Goal: Find specific page/section: Find specific page/section

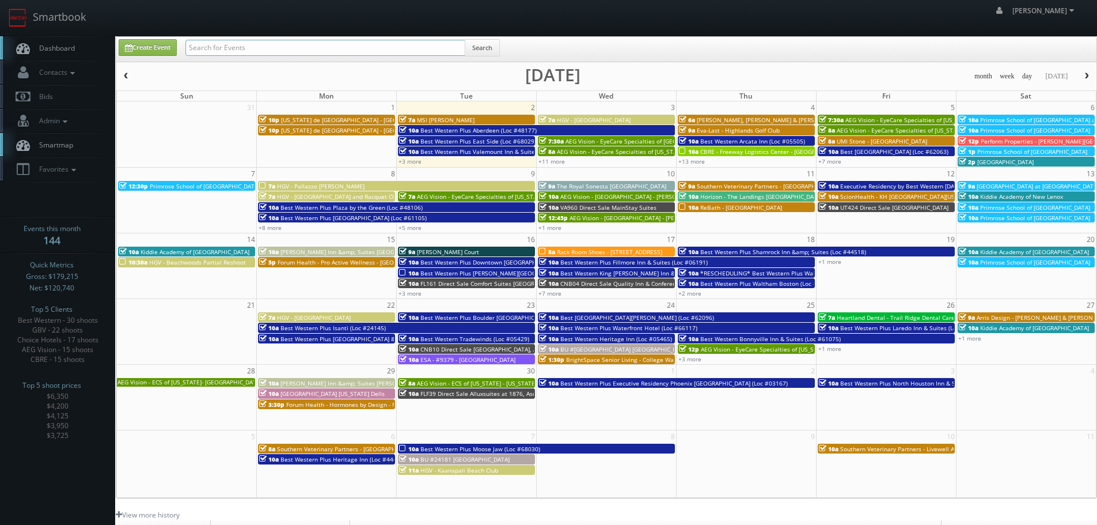
click at [297, 50] on input "text" at bounding box center [325, 48] width 280 height 16
paste input "ampton Inn & Suites #"
click at [189, 48] on input "ampton Inn & Suites" at bounding box center [325, 48] width 280 height 16
type input "hampton Inn & Suites"
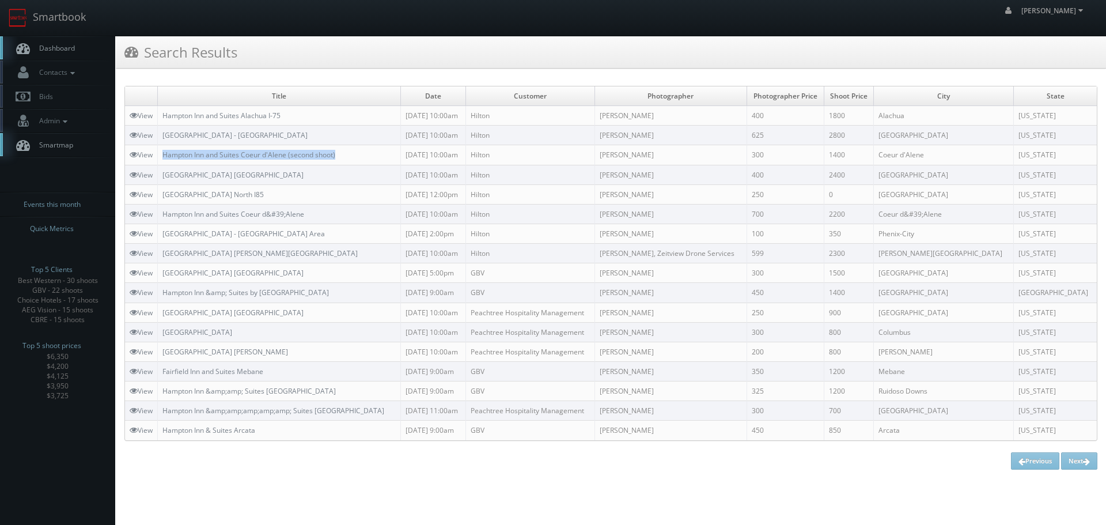
copy tr "Hampton Inn and Suites Coeur d'Alene (second shoot)"
drag, startPoint x: 362, startPoint y: 154, endPoint x: 158, endPoint y: 149, distance: 203.9
click at [158, 149] on tr "View Hampton Inn and Suites Coeur d'Alene (second shoot) 08/20/2025 10:00am Hil…" at bounding box center [610, 155] width 971 height 20
click at [77, 19] on link "Smartbook" at bounding box center [47, 18] width 94 height 36
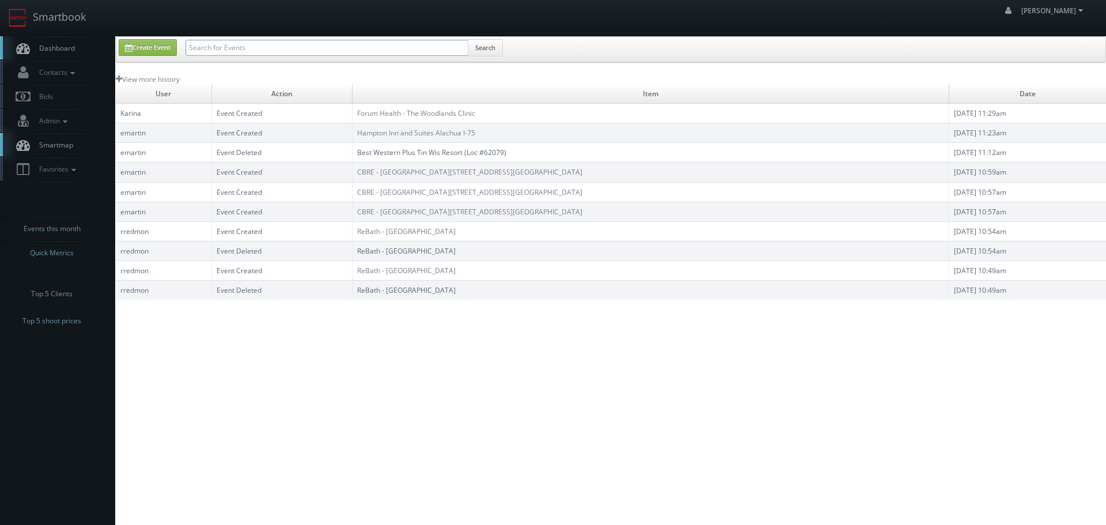
click at [274, 50] on input "text" at bounding box center [326, 48] width 283 height 16
paste input "05185"
type input "05185"
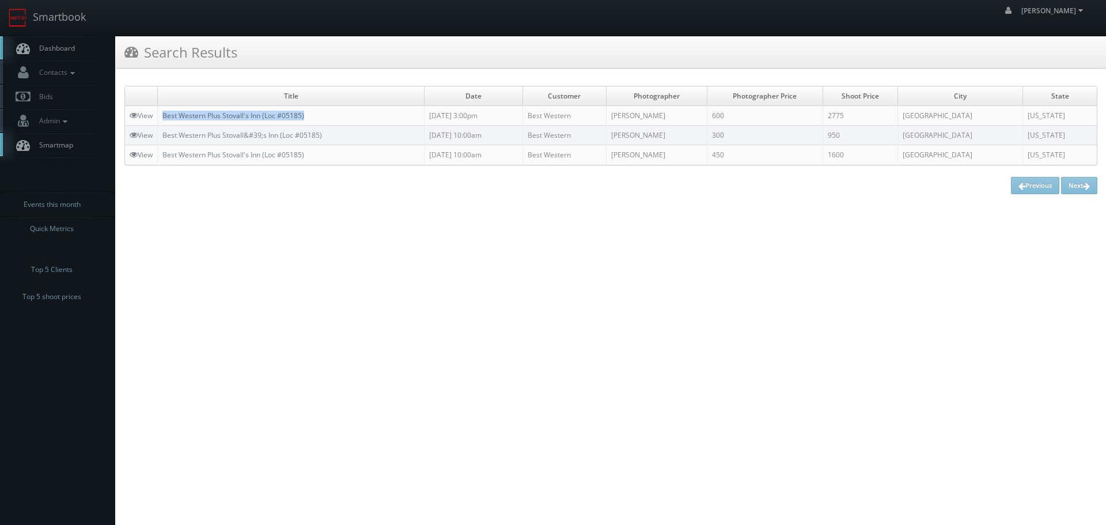
drag, startPoint x: 336, startPoint y: 116, endPoint x: 166, endPoint y: 115, distance: 169.3
click at [166, 115] on td "Best Western Plus Stovall's Inn (Loc #05185)" at bounding box center [291, 116] width 267 height 20
copy link "Best Western Plus Stovall's Inn (Loc #05185)"
click at [66, 16] on link "Smartbook" at bounding box center [47, 18] width 94 height 36
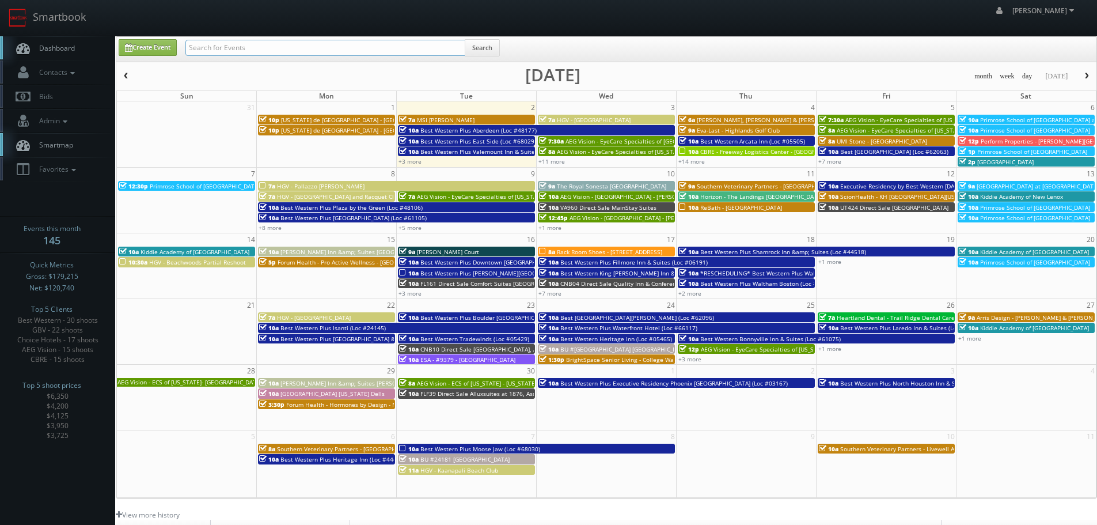
click at [255, 41] on input "text" at bounding box center [325, 48] width 280 height 16
type input "new bedding"
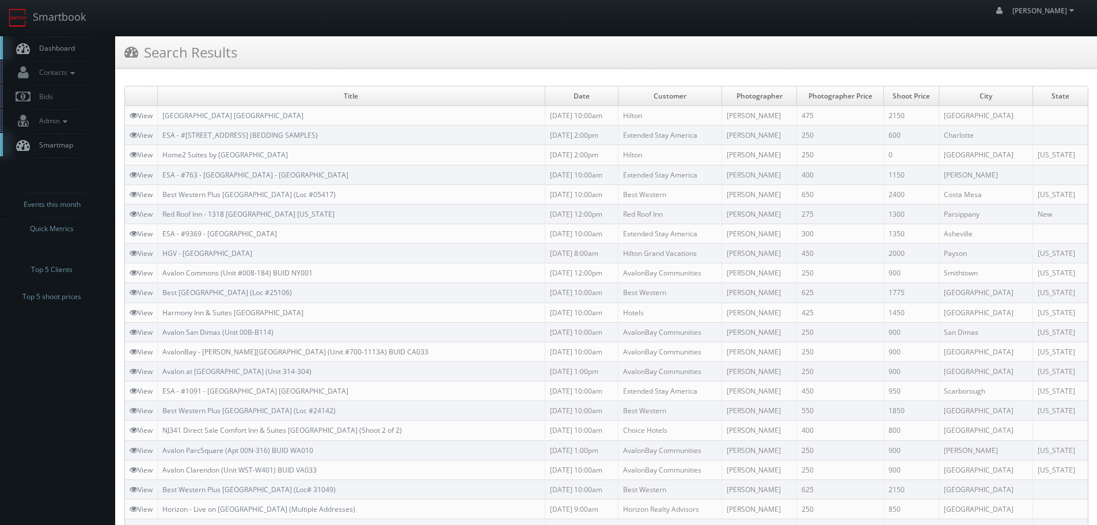
copy tr "ESA - #371 - Charlotte Pineville Park Rd. (BEDDING SAMPLES)"
drag, startPoint x: 388, startPoint y: 133, endPoint x: 156, endPoint y: 140, distance: 231.6
click at [156, 140] on tr "View ESA - #371 - Charlotte Pineville Park Rd. (BEDDING SAMPLES) 08/20/2025 2:0…" at bounding box center [606, 136] width 963 height 20
click at [58, 21] on link "Smartbook" at bounding box center [47, 18] width 94 height 36
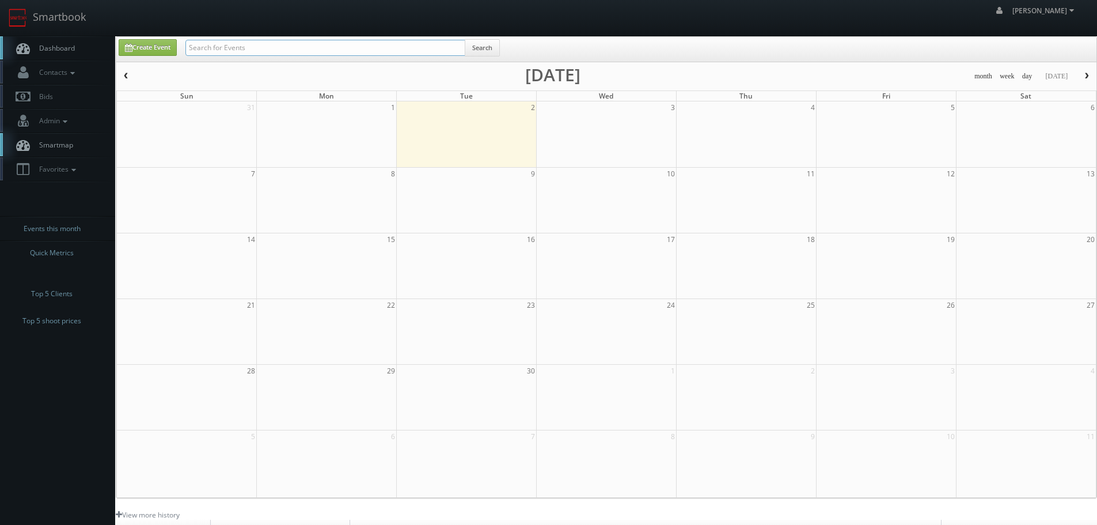
click at [242, 48] on input "text" at bounding box center [325, 48] width 280 height 16
paste input "Hampton Inn & Suites"
type input "Hampton Inn & Suites"
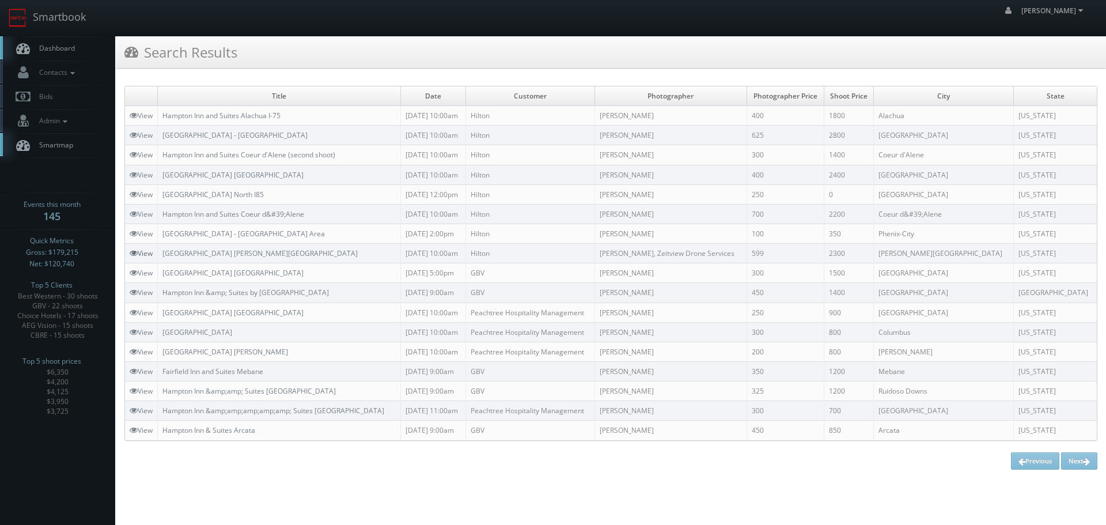
click at [144, 255] on link "View" at bounding box center [141, 253] width 23 height 10
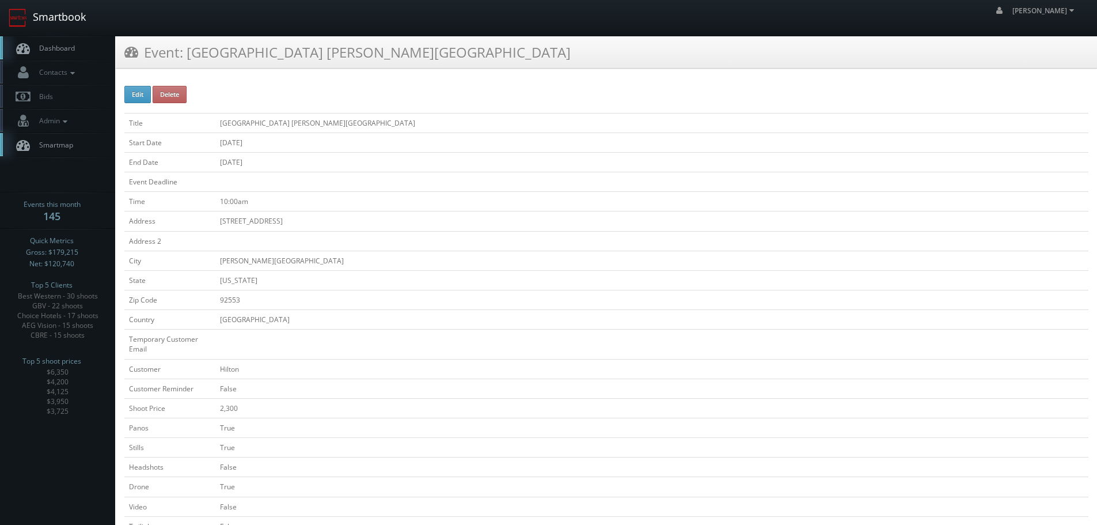
click at [27, 18] on link "Smartbook" at bounding box center [47, 18] width 94 height 36
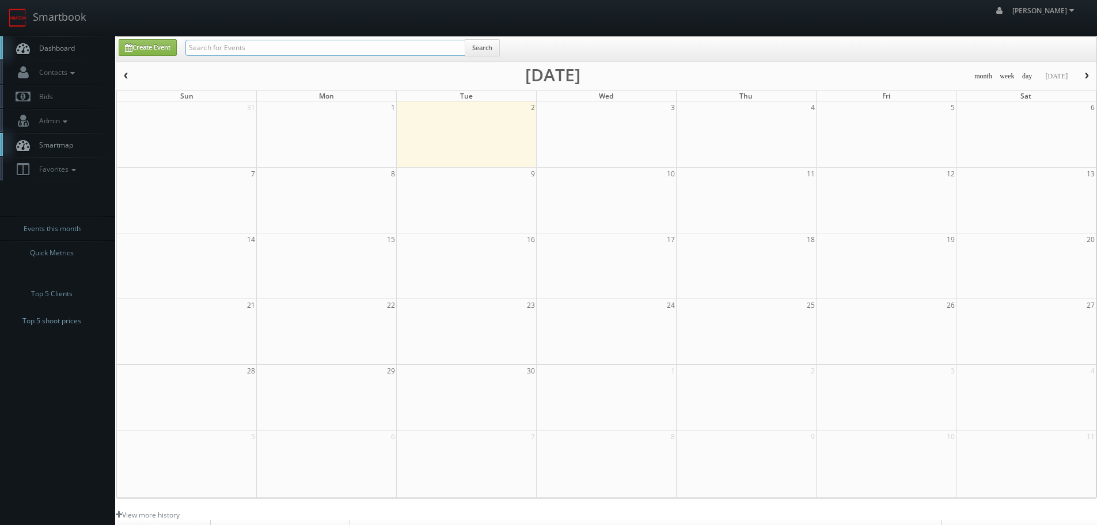
click at [312, 43] on input "text" at bounding box center [325, 48] width 280 height 16
type input "ok172"
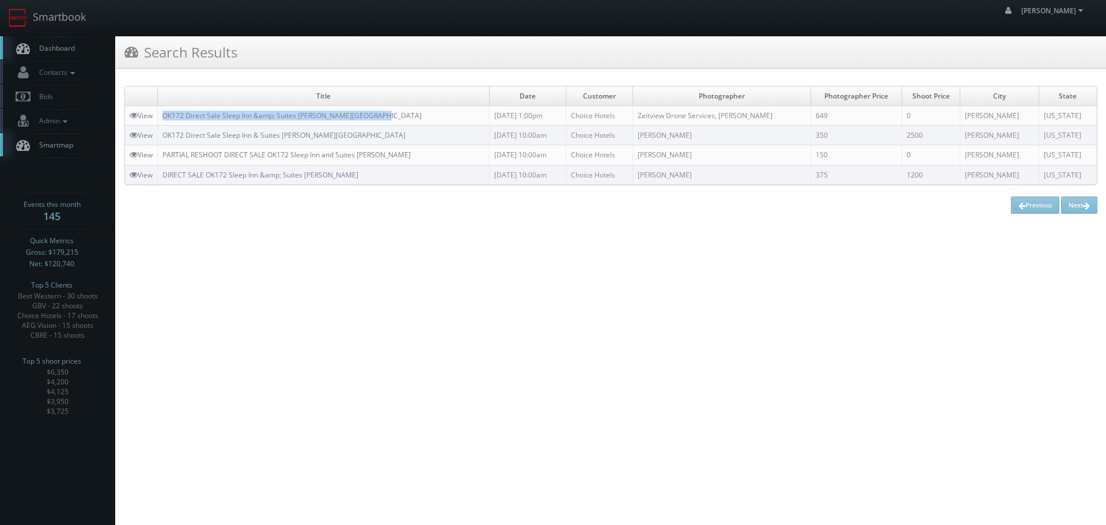
copy link "OK172 Direct Sale Sleep Inn &amp; Suites [PERSON_NAME][GEOGRAPHIC_DATA]"
drag, startPoint x: 388, startPoint y: 109, endPoint x: 161, endPoint y: 116, distance: 226.4
click at [161, 116] on td "OK172 Direct Sale Sleep Inn &amp; Suites [PERSON_NAME][GEOGRAPHIC_DATA]" at bounding box center [324, 116] width 332 height 20
click at [138, 109] on td "View" at bounding box center [141, 116] width 33 height 20
click at [137, 111] on link "View" at bounding box center [141, 116] width 23 height 10
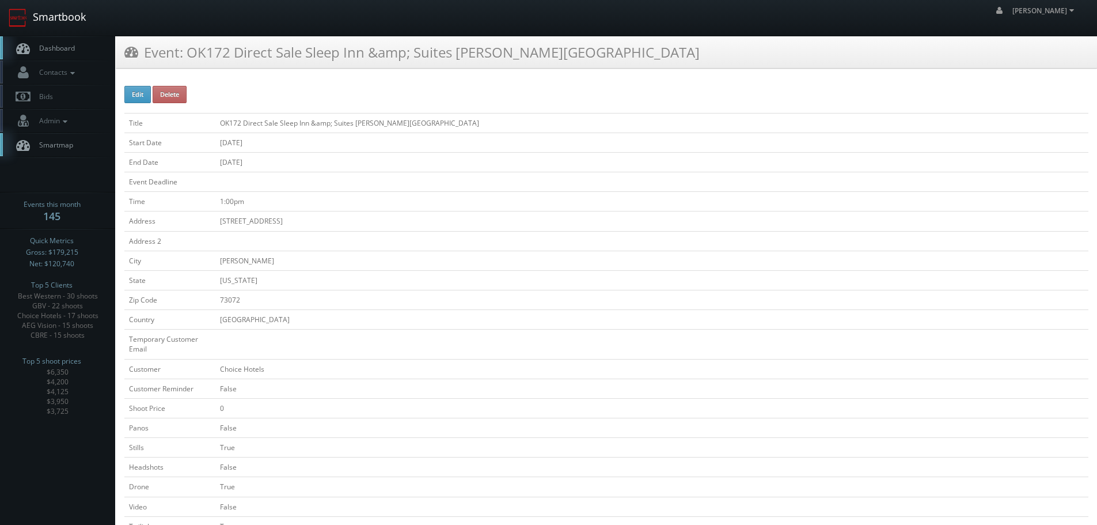
click at [52, 21] on link "Smartbook" at bounding box center [47, 18] width 94 height 36
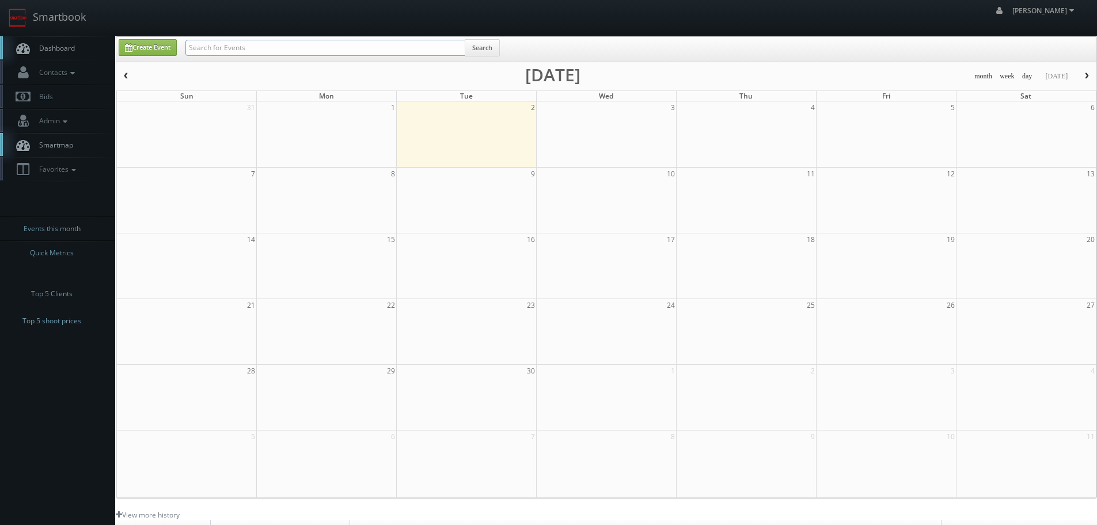
click at [358, 44] on input "text" at bounding box center [325, 48] width 280 height 16
paste input "Teriyaki Madness 439"
type input "Teriyaki Madness 439"
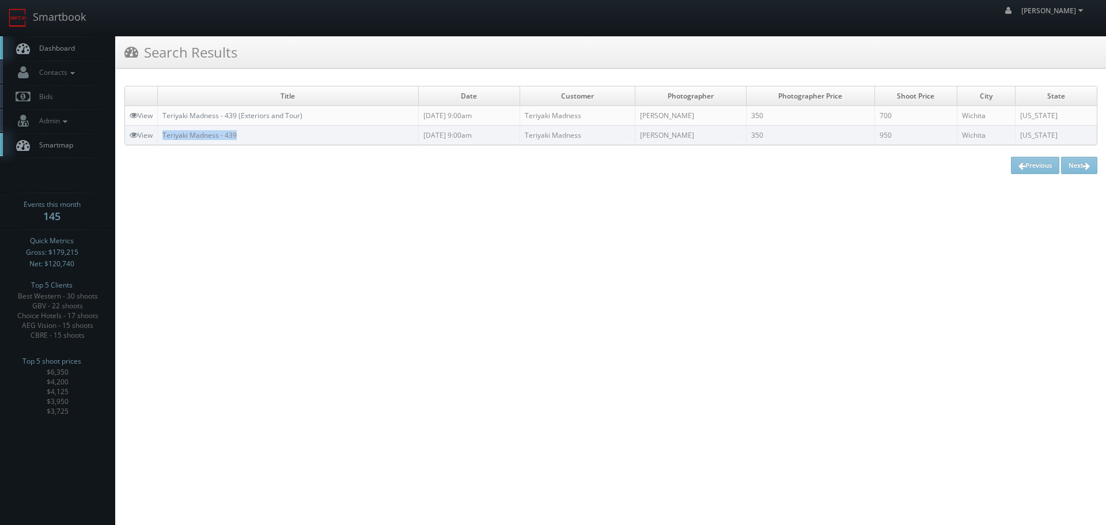
copy link "Teriyaki Madness - 439"
drag, startPoint x: 246, startPoint y: 134, endPoint x: 161, endPoint y: 139, distance: 85.4
click at [161, 139] on td "Teriyaki Madness - 439" at bounding box center [288, 136] width 261 height 20
click at [74, 29] on link "Smartbook" at bounding box center [47, 18] width 94 height 36
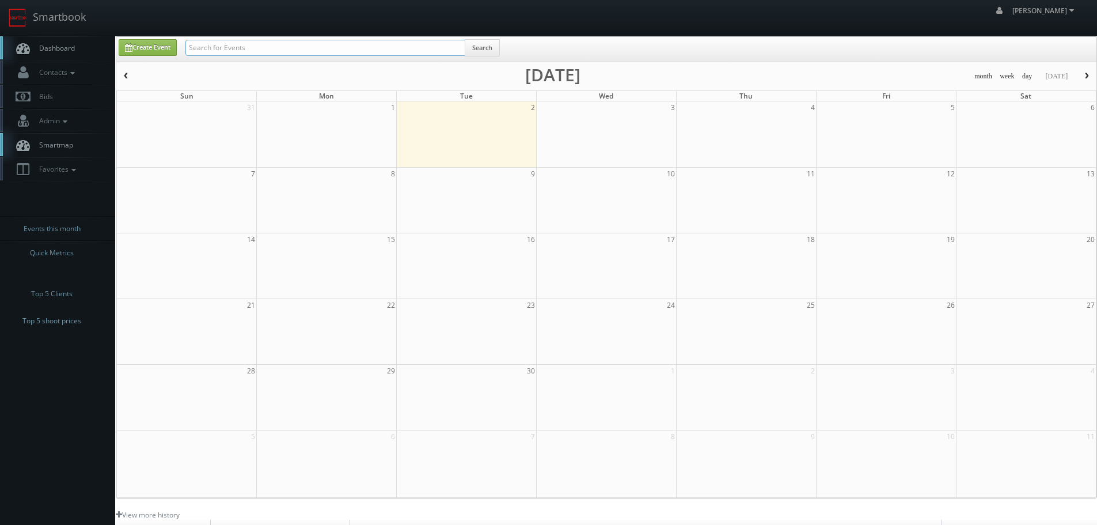
click at [220, 48] on input "text" at bounding box center [325, 48] width 280 height 16
type input "[PERSON_NAME]"
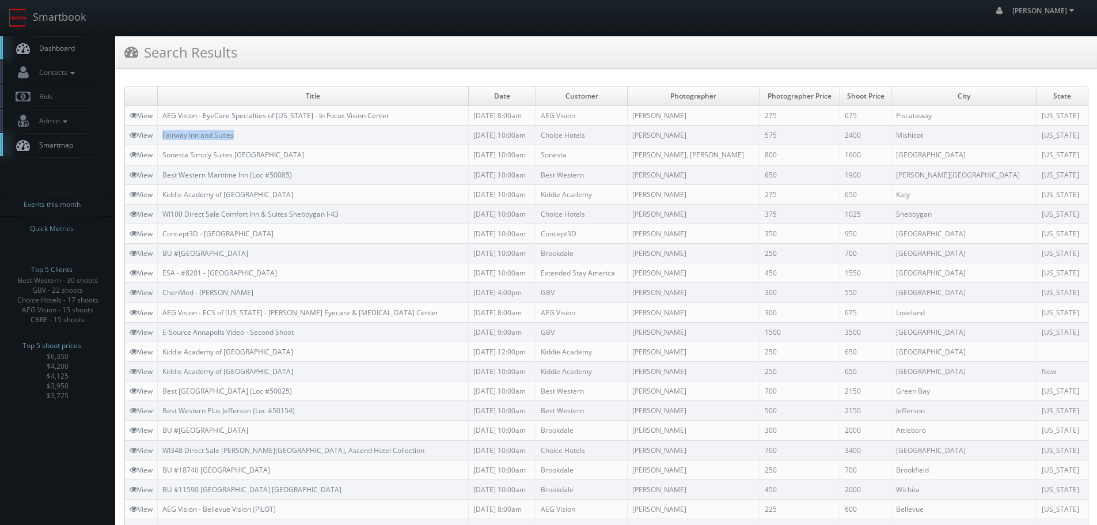
copy link "Fairway Inn and Suites"
drag, startPoint x: 256, startPoint y: 136, endPoint x: 162, endPoint y: 135, distance: 93.3
click at [162, 135] on td "Fairway Inn and Suites" at bounding box center [313, 136] width 311 height 20
copy link "Fairway Inn and Suites"
click at [47, 25] on link "Smartbook" at bounding box center [47, 18] width 94 height 36
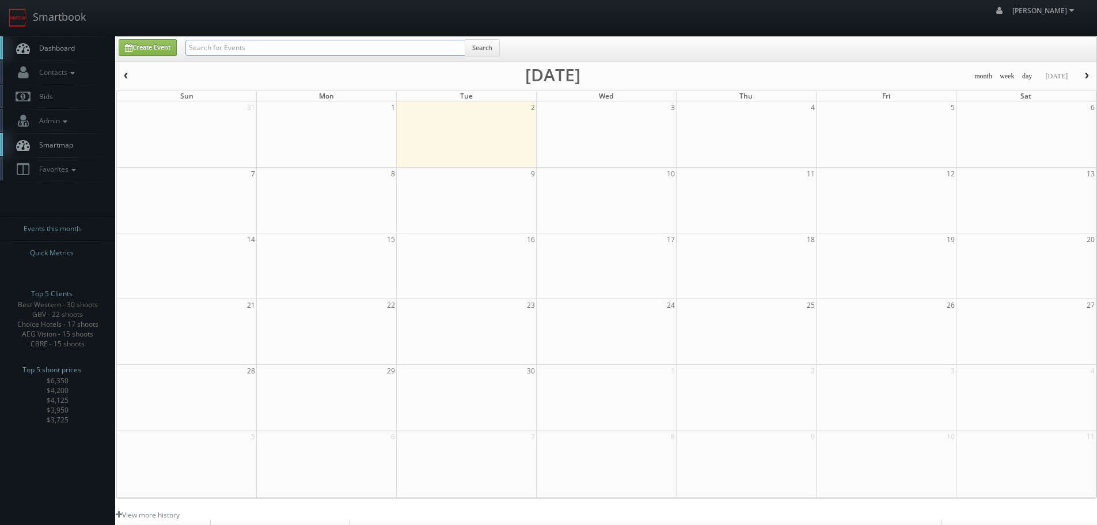
click at [266, 50] on input "text" at bounding box center [325, 48] width 280 height 16
paste input "[STREET_ADDRESS]"
type input "3071 Orchard Town Cente"
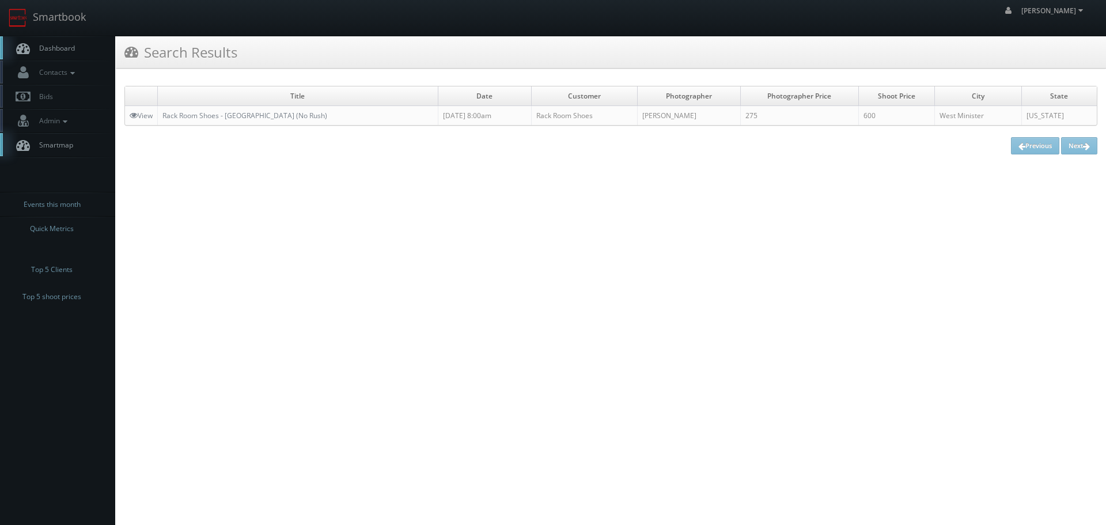
copy link "Rack Room Shoes - [GEOGRAPHIC_DATA] (No Rush)"
drag, startPoint x: 348, startPoint y: 118, endPoint x: 162, endPoint y: 112, distance: 186.1
click at [162, 112] on td "Rack Room Shoes - [GEOGRAPHIC_DATA] (No Rush)" at bounding box center [298, 116] width 280 height 20
